Goal: Information Seeking & Learning: Learn about a topic

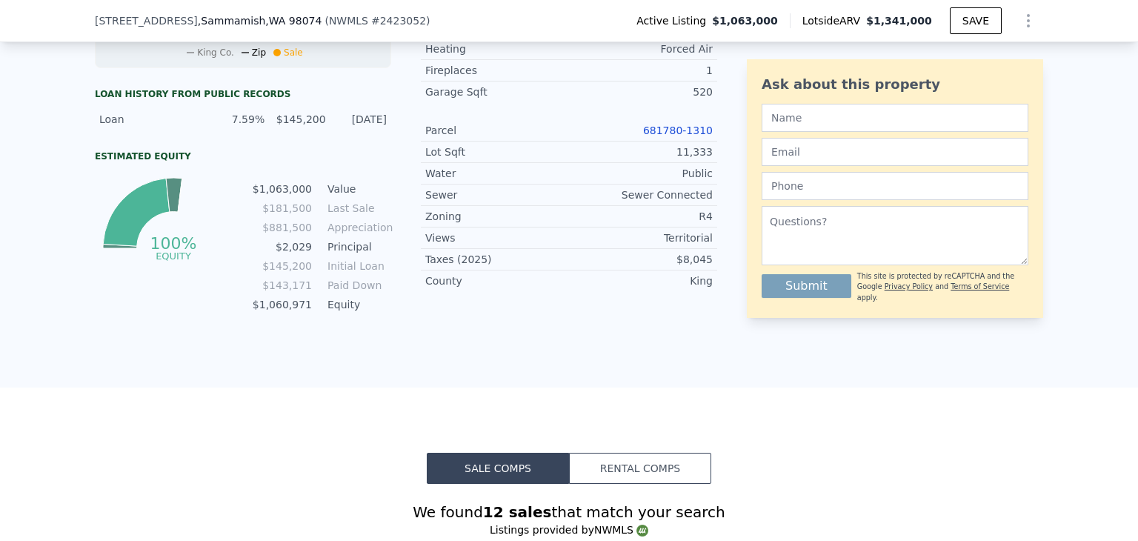
scroll to position [809, 0]
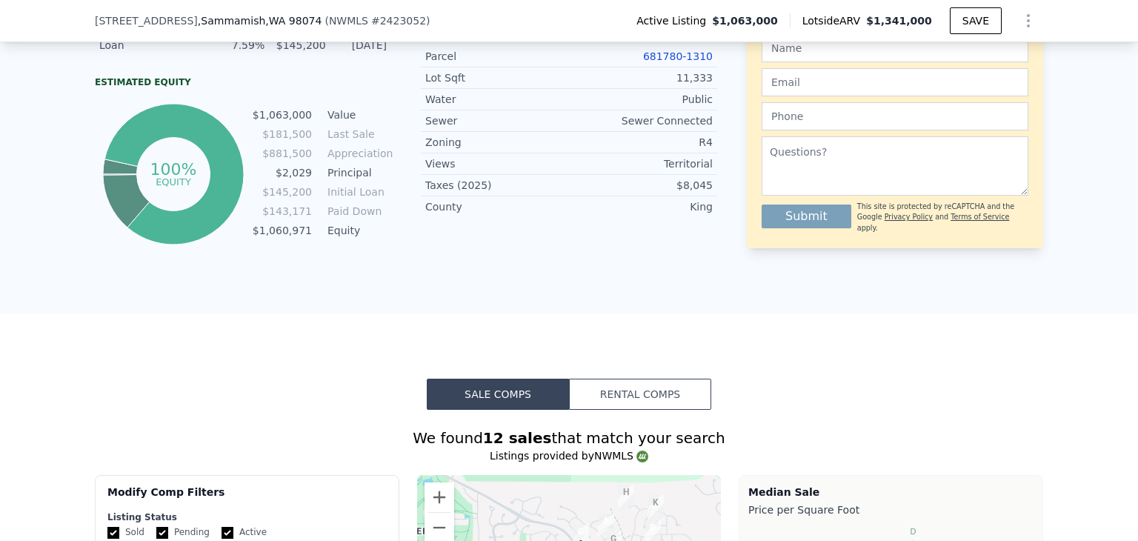
click at [641, 400] on button "Rental Comps" at bounding box center [640, 393] width 142 height 31
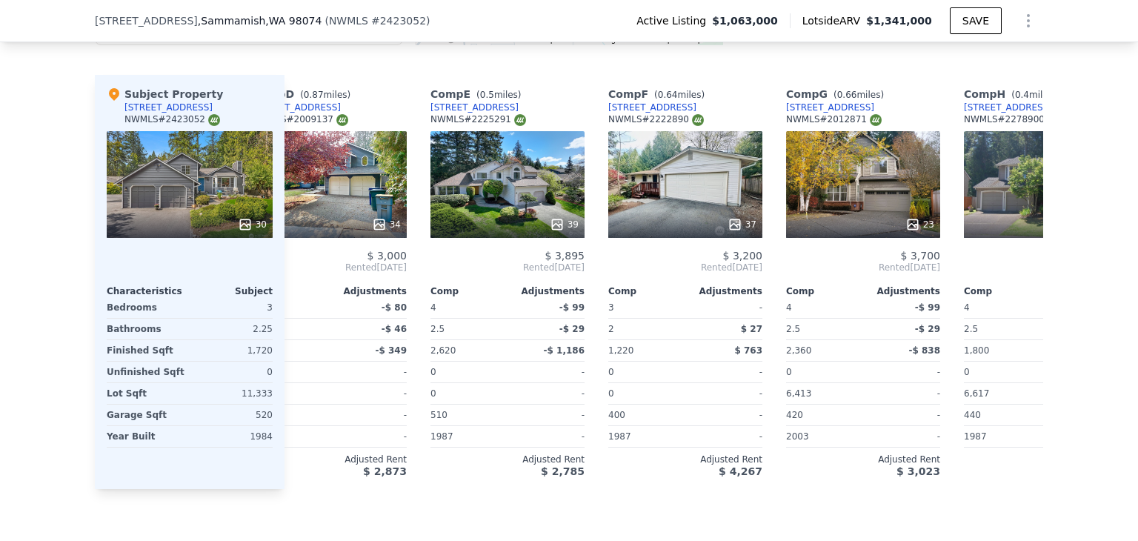
scroll to position [0, 613]
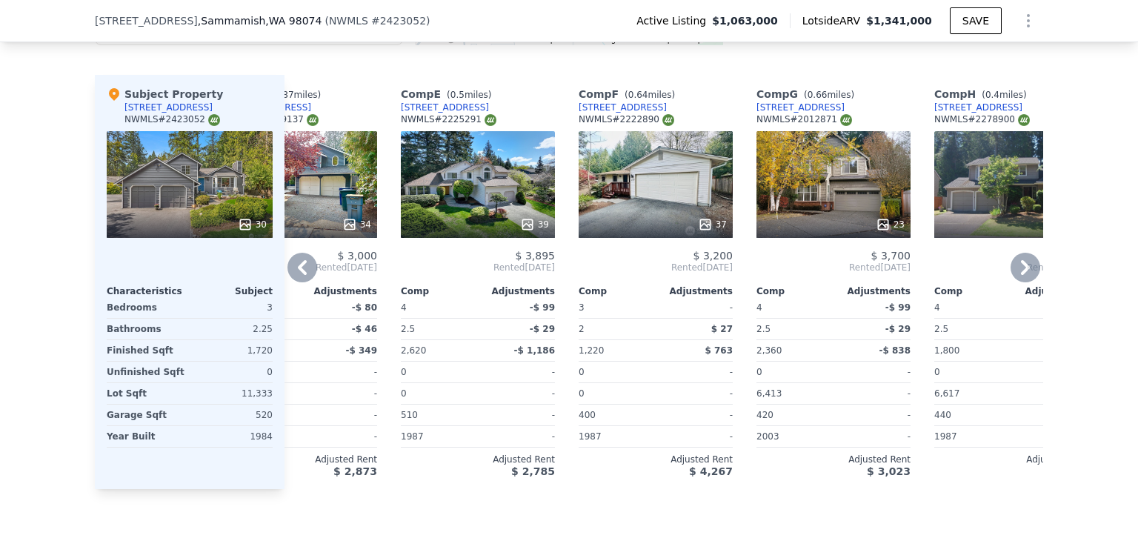
click at [298, 273] on icon at bounding box center [302, 267] width 9 height 15
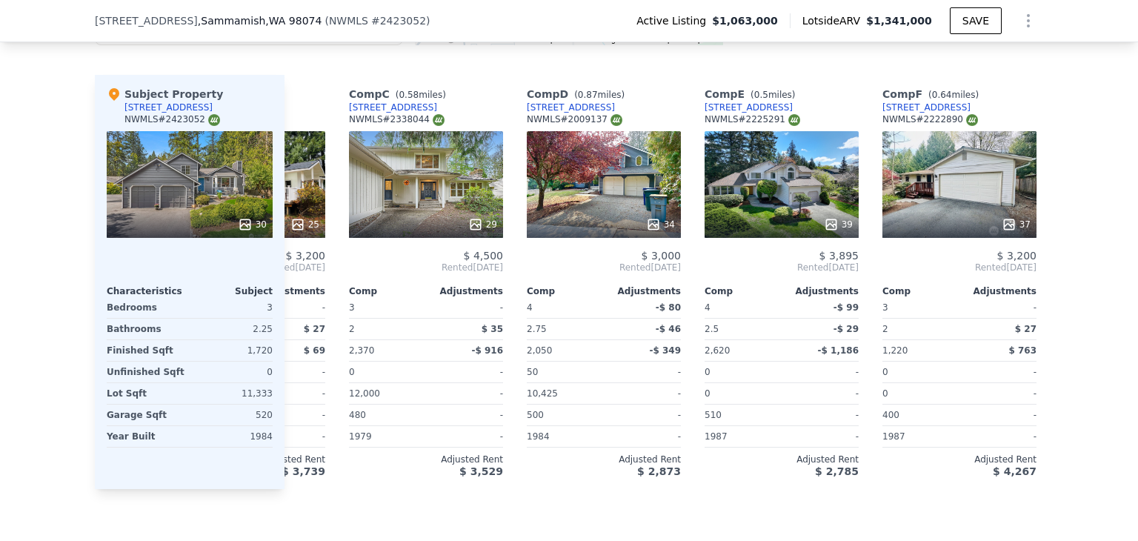
scroll to position [0, 257]
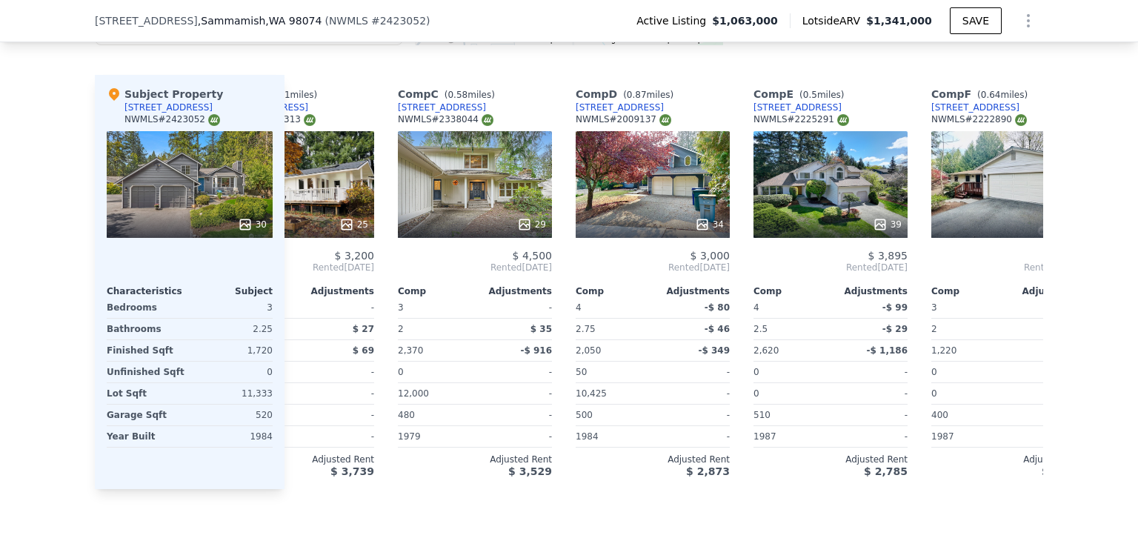
click at [293, 273] on span "Rented [DATE]" at bounding box center [297, 267] width 154 height 12
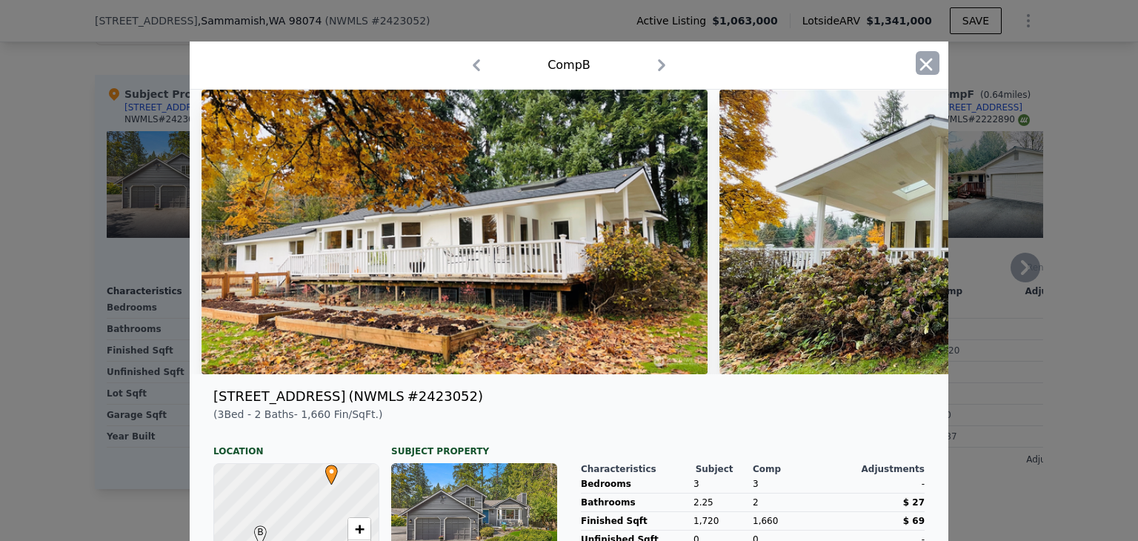
click at [922, 70] on icon "button" at bounding box center [925, 64] width 21 height 21
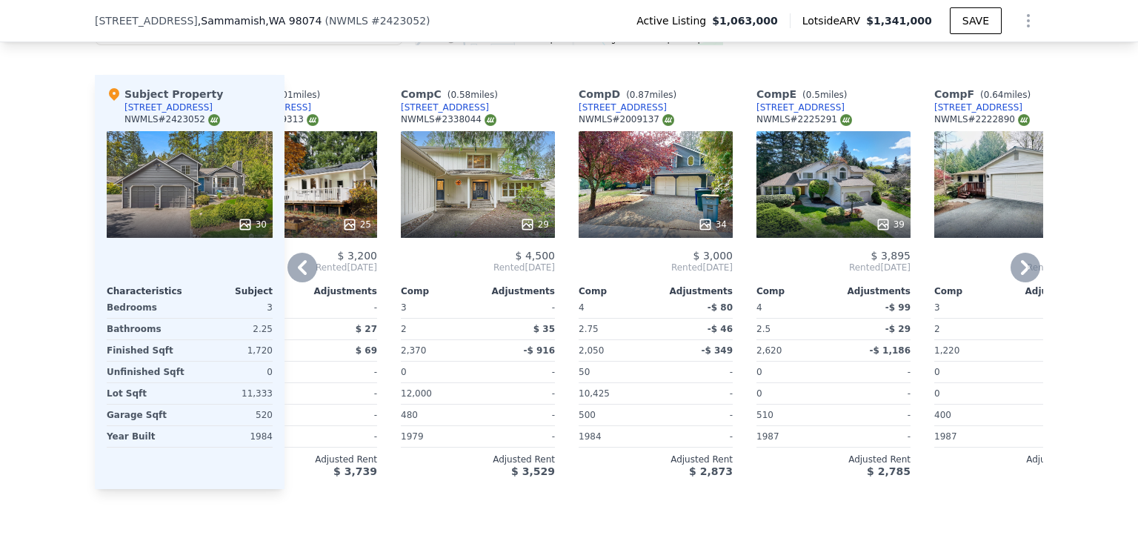
click at [305, 278] on icon at bounding box center [302, 268] width 30 height 30
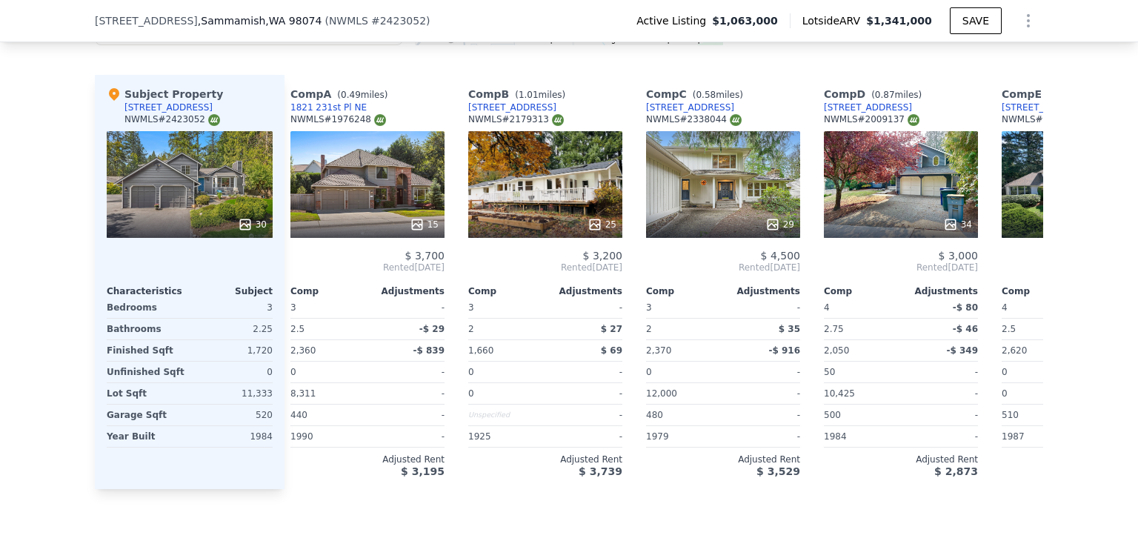
scroll to position [0, 0]
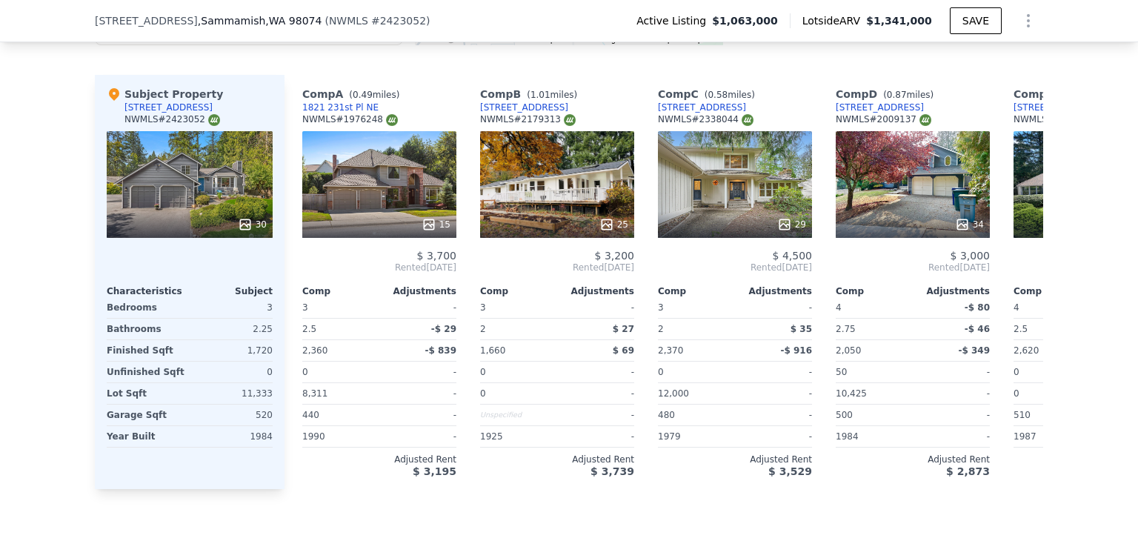
click at [304, 273] on span "Rented [DATE]" at bounding box center [379, 267] width 154 height 12
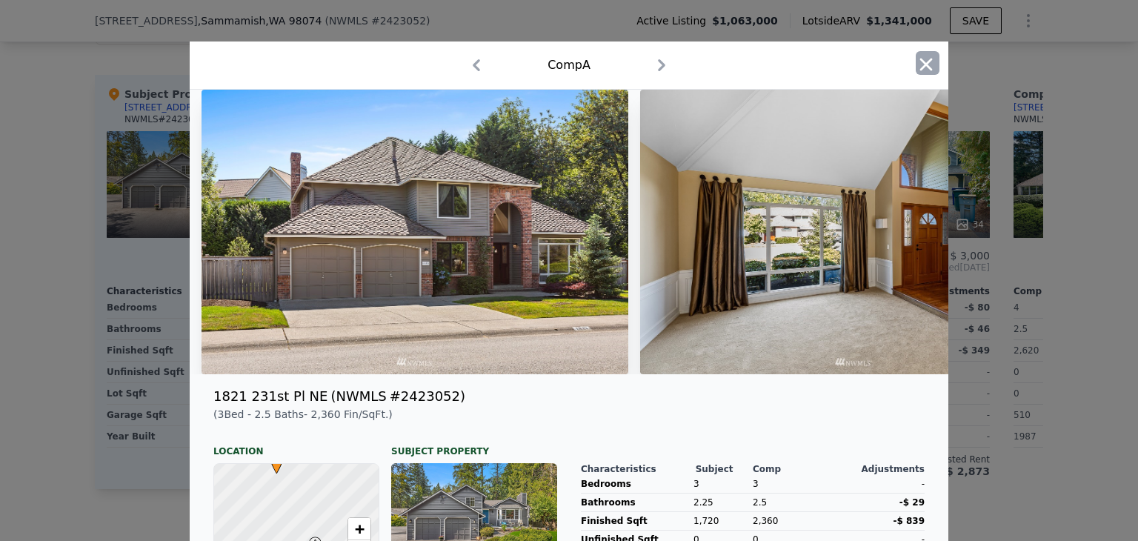
click at [921, 61] on icon "button" at bounding box center [925, 64] width 21 height 21
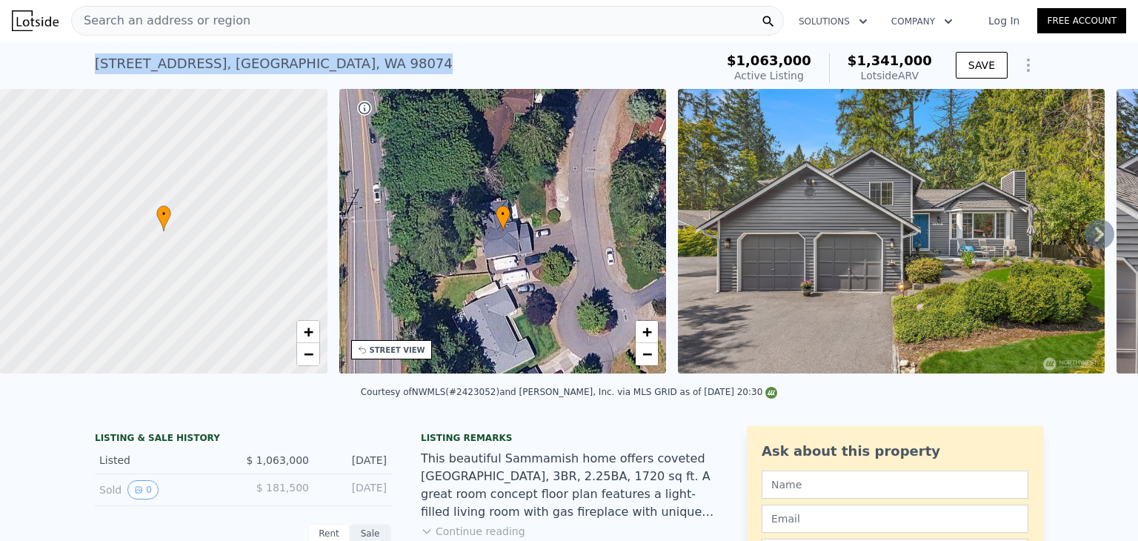
drag, startPoint x: 90, startPoint y: 62, endPoint x: 374, endPoint y: 68, distance: 284.5
click at [374, 68] on div "[STREET_ADDRESS] Active at $1.063m (~ARV $1.341m )" at bounding box center [402, 67] width 614 height 41
copy div "[STREET_ADDRESS]"
click at [438, 63] on div "[STREET_ADDRESS] Active at $1.063m (~ARV $1.341m )" at bounding box center [402, 67] width 614 height 41
